Goal: Check status

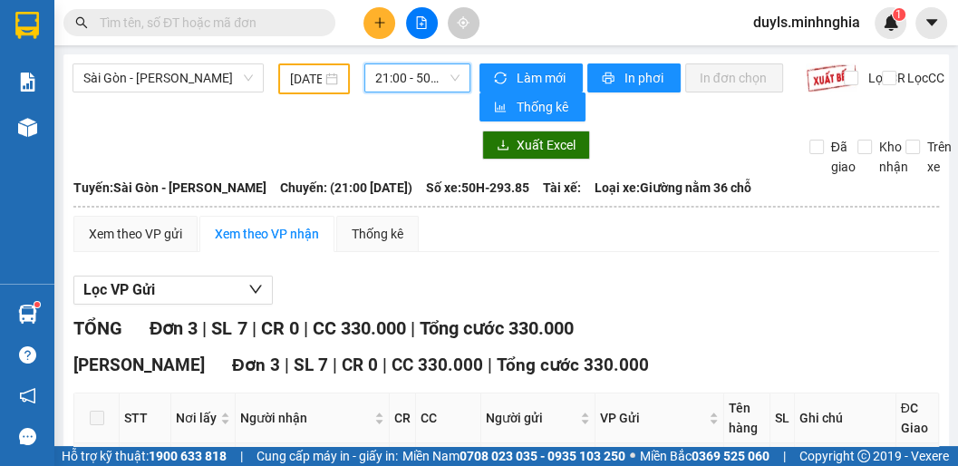
click at [298, 76] on input "[DATE]" at bounding box center [306, 79] width 32 height 20
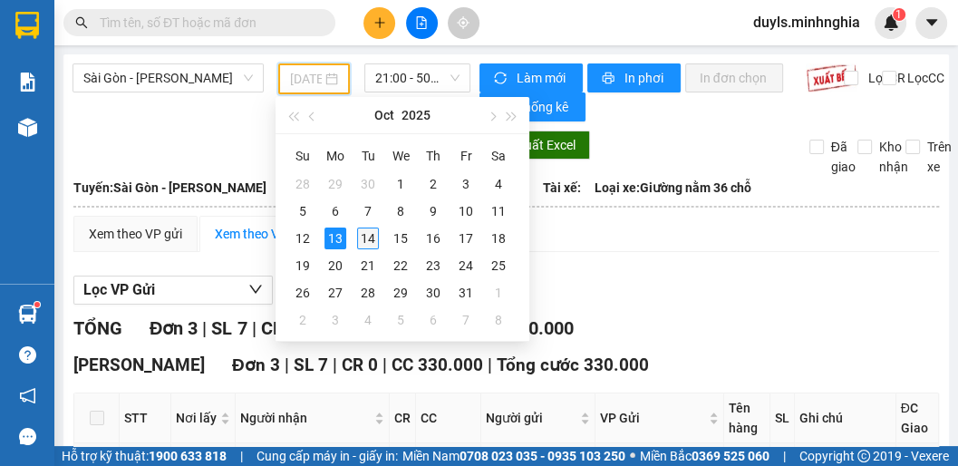
click at [373, 242] on div "14" at bounding box center [368, 239] width 22 height 22
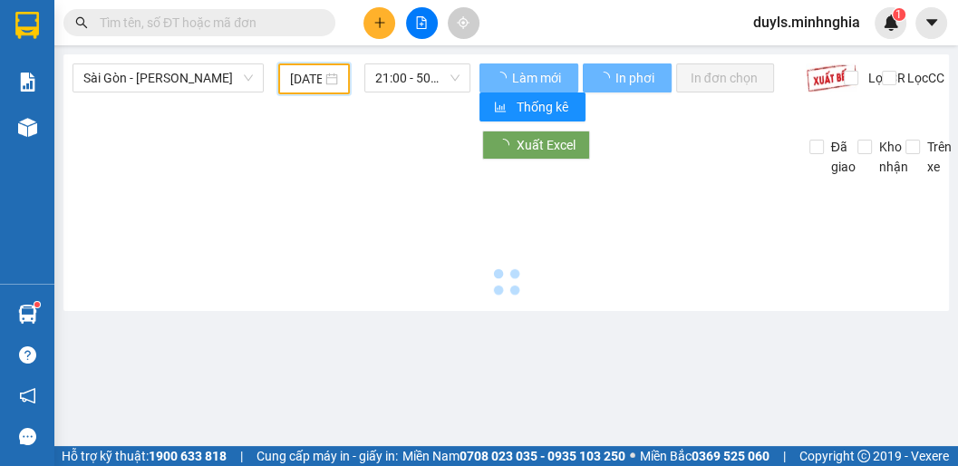
type input "[DATE]"
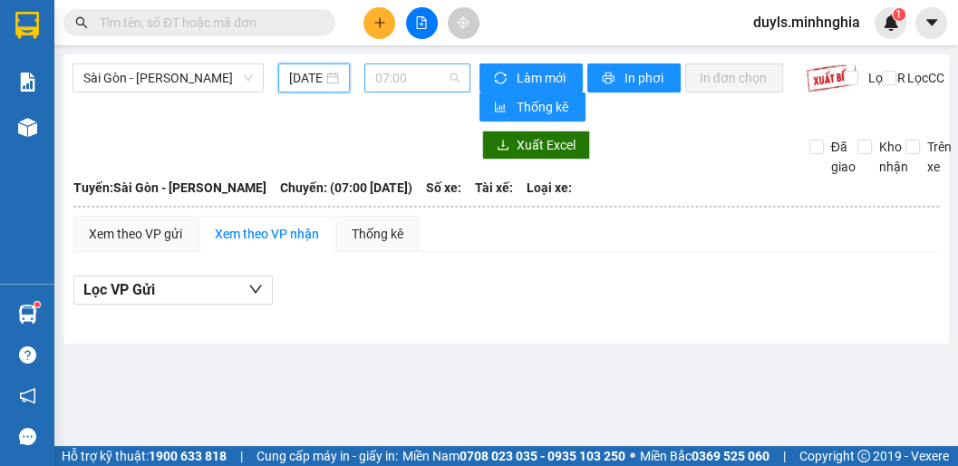
scroll to position [29, 0]
click at [413, 84] on span "07:00" at bounding box center [417, 77] width 84 height 27
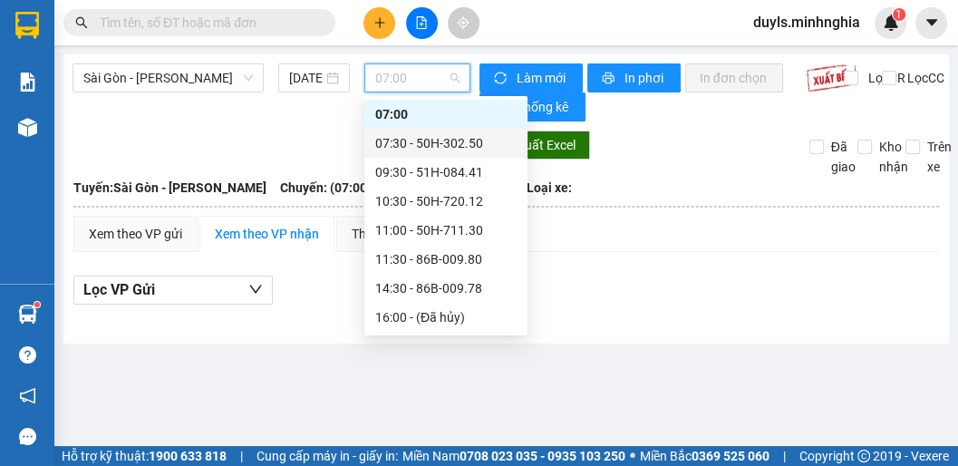
click at [445, 141] on div "07:30 - 50H-302.50" at bounding box center [445, 143] width 141 height 20
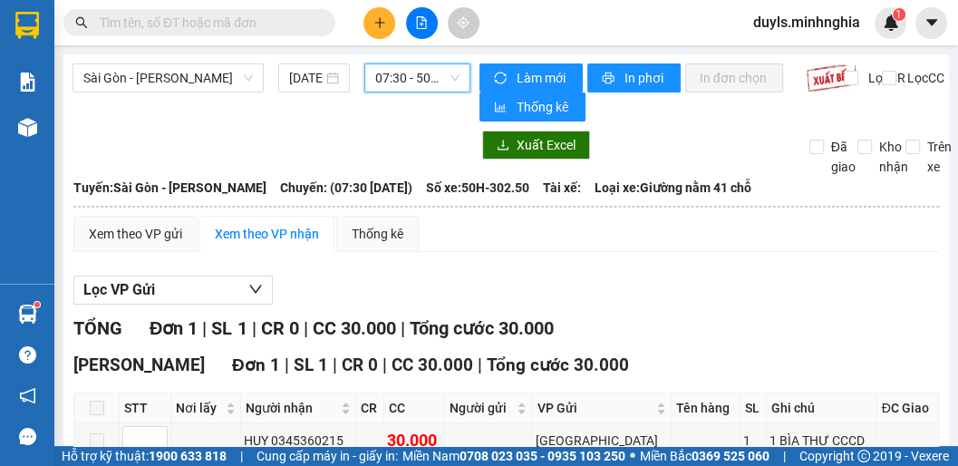
click at [408, 82] on span "07:30 - 50H-302.50" at bounding box center [417, 77] width 84 height 27
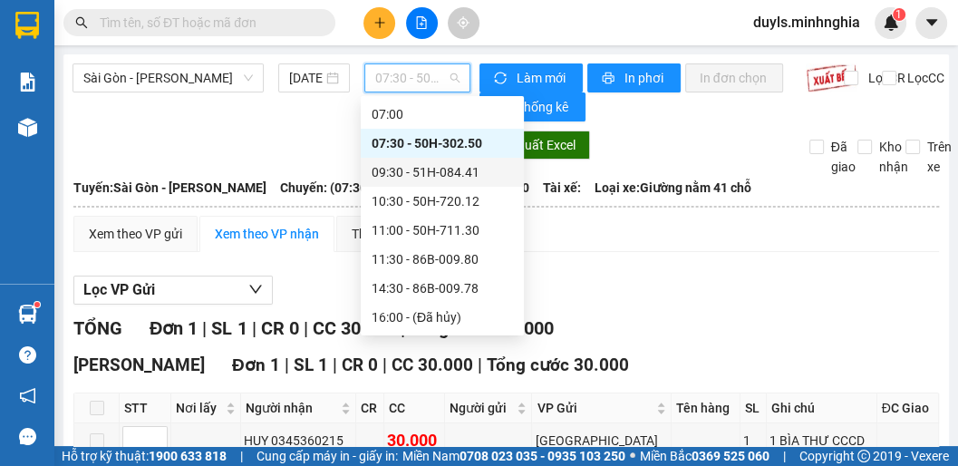
click at [438, 181] on div "09:30 - 51H-084.41" at bounding box center [442, 172] width 141 height 20
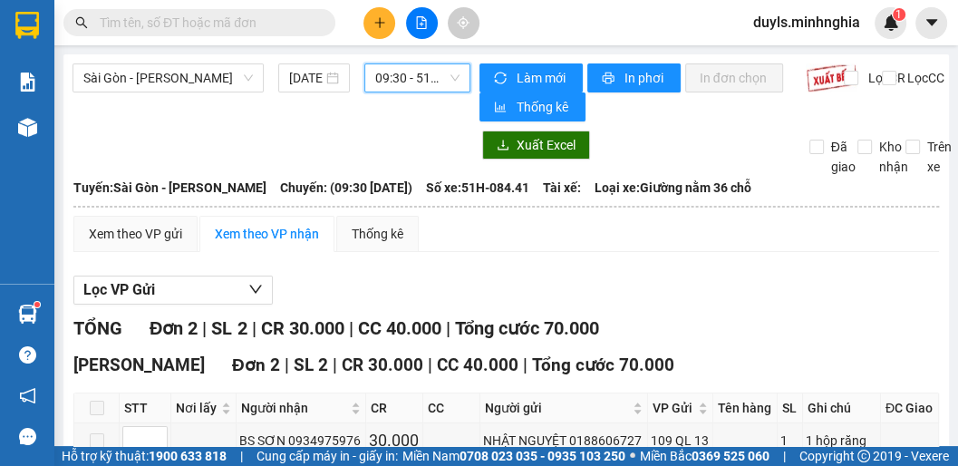
click at [403, 75] on span "09:30 - 51H-084.41" at bounding box center [417, 77] width 84 height 27
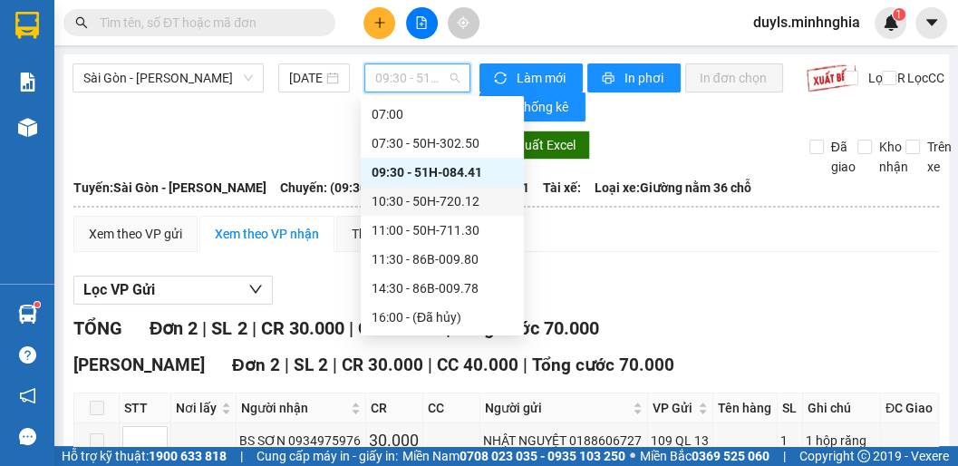
click at [460, 199] on div "10:30 - 50H-720.12" at bounding box center [442, 201] width 141 height 20
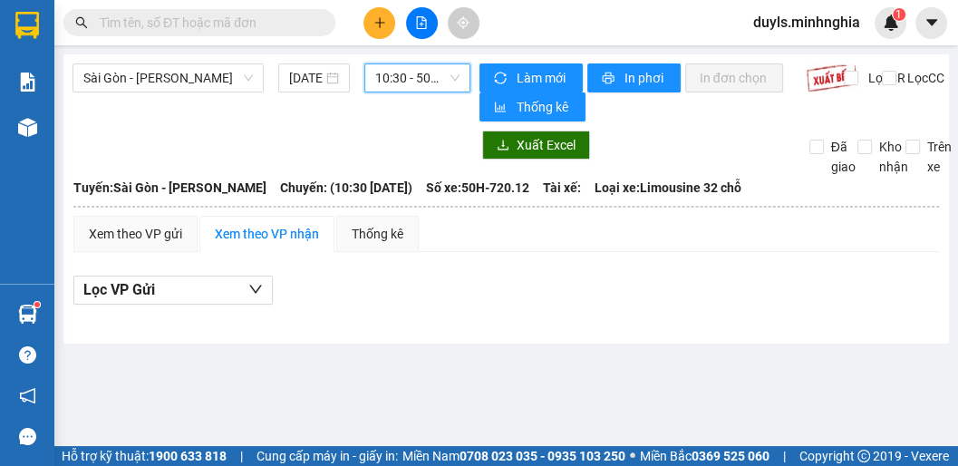
click at [413, 74] on span "10:30 - 50H-720.12" at bounding box center [417, 77] width 84 height 27
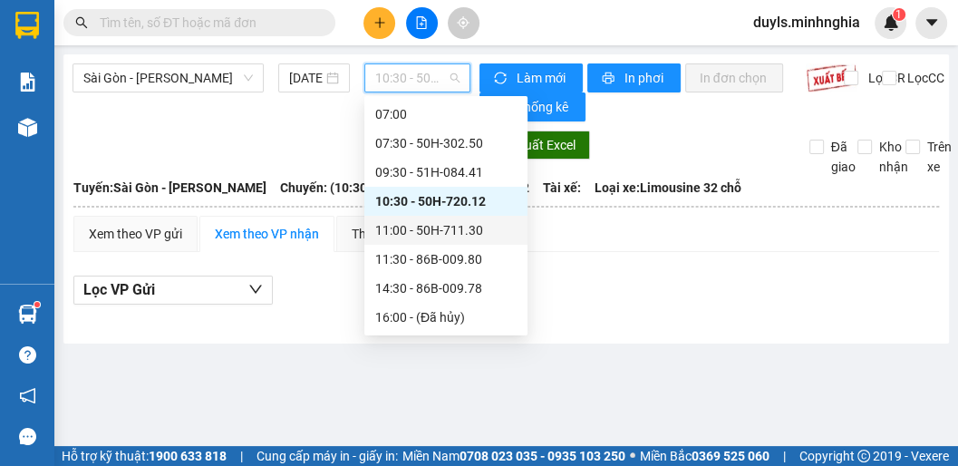
click at [446, 232] on div "11:00 - 50H-711.30" at bounding box center [445, 230] width 141 height 20
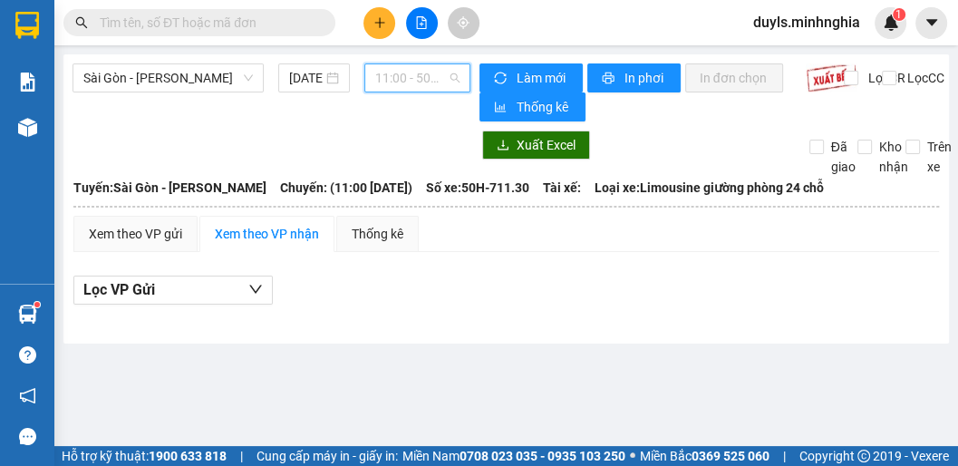
click at [427, 84] on span "11:00 - 50H-711.30" at bounding box center [417, 77] width 84 height 27
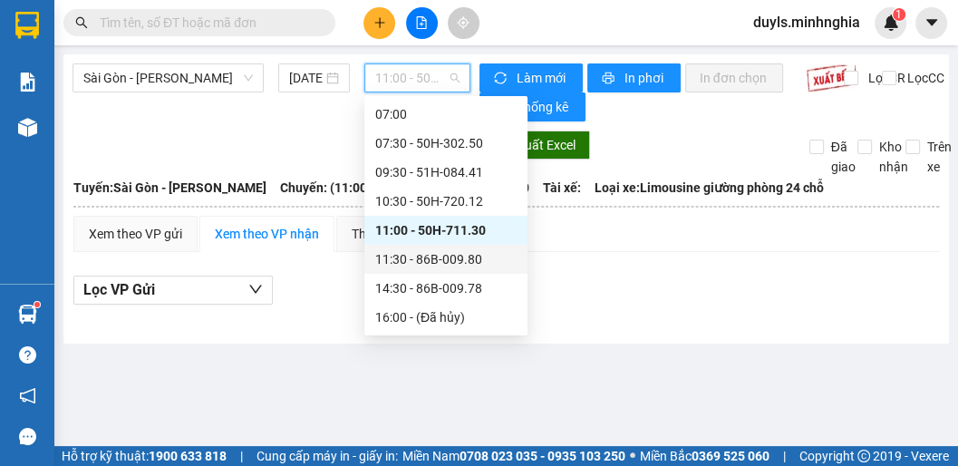
click at [462, 256] on div "11:30 - 86B-009.80" at bounding box center [445, 259] width 141 height 20
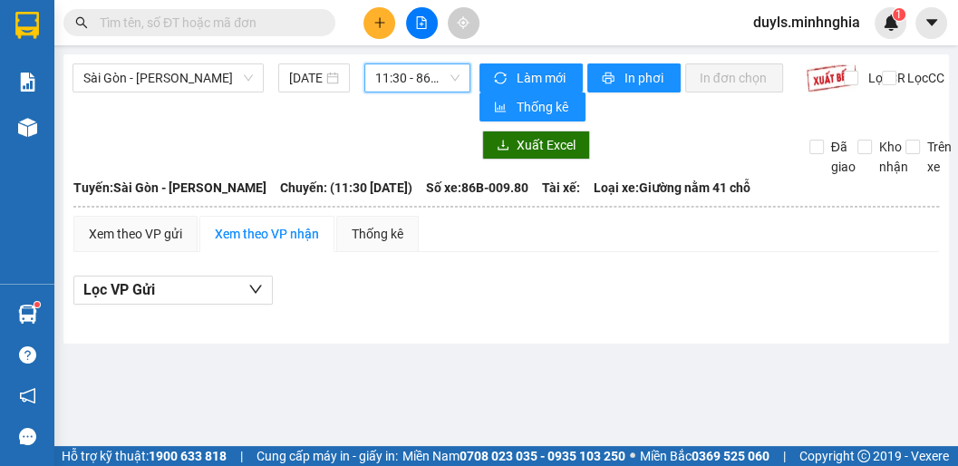
click at [422, 83] on span "11:30 - 86B-009.80" at bounding box center [417, 77] width 84 height 27
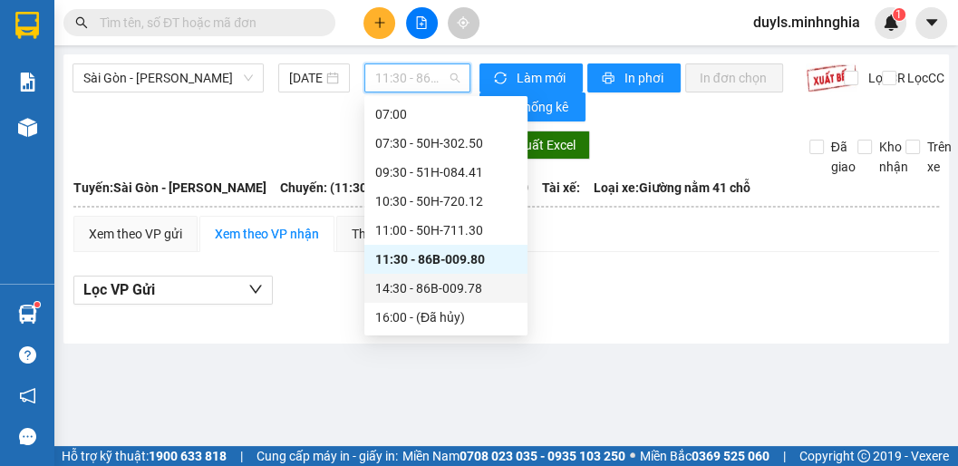
click at [442, 292] on div "14:30 - 86B-009.78" at bounding box center [445, 288] width 141 height 20
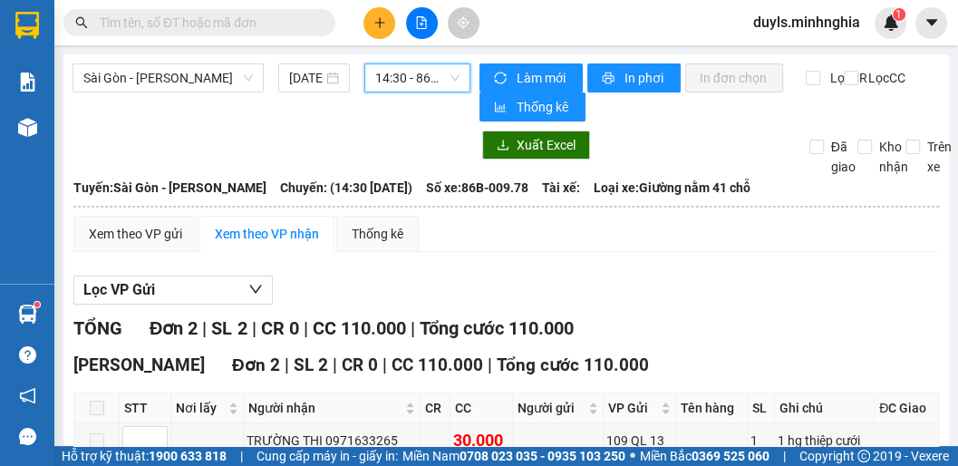
scroll to position [150, 0]
